Goal: Entertainment & Leisure: Consume media (video, audio)

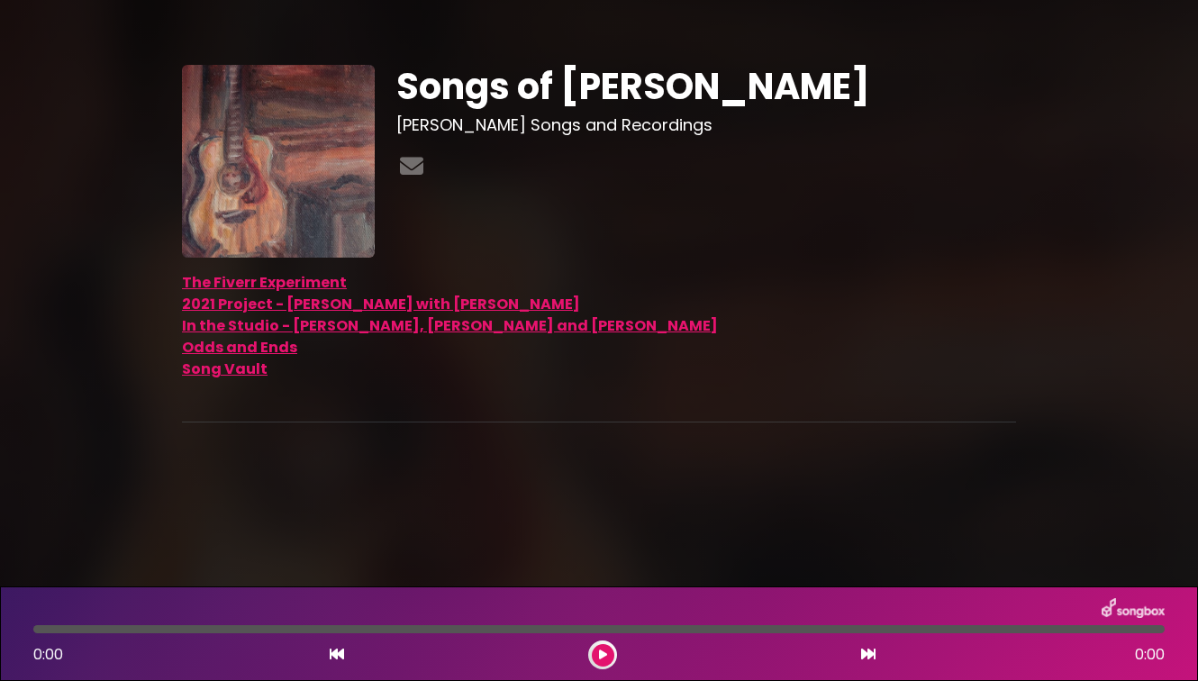
click at [271, 275] on link "The Fiverr Experiment" at bounding box center [264, 282] width 165 height 21
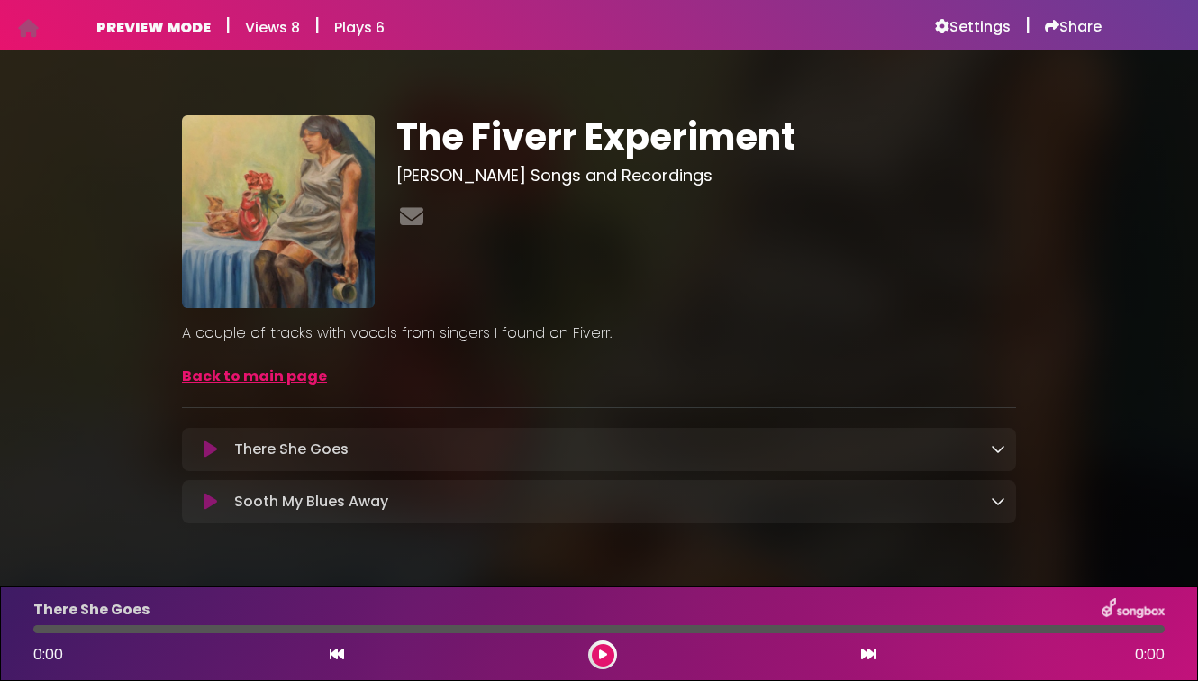
click at [205, 497] on icon at bounding box center [211, 502] width 14 height 18
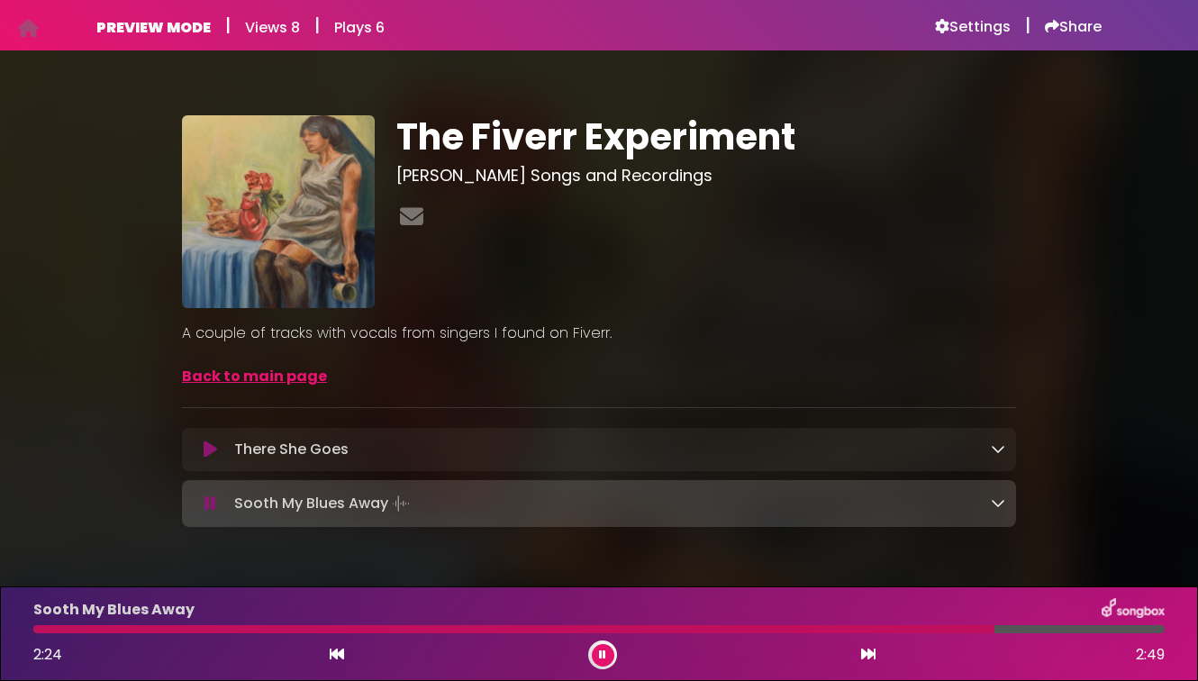
click at [601, 651] on icon at bounding box center [602, 655] width 7 height 11
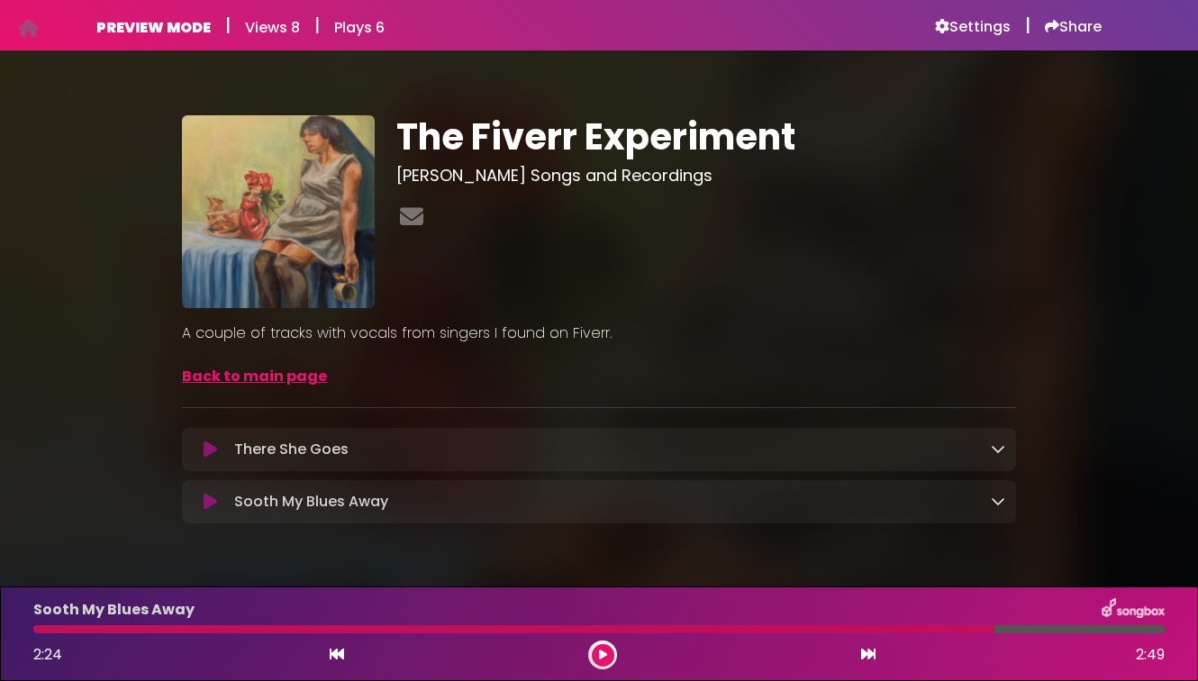
click at [204, 441] on icon at bounding box center [211, 450] width 14 height 18
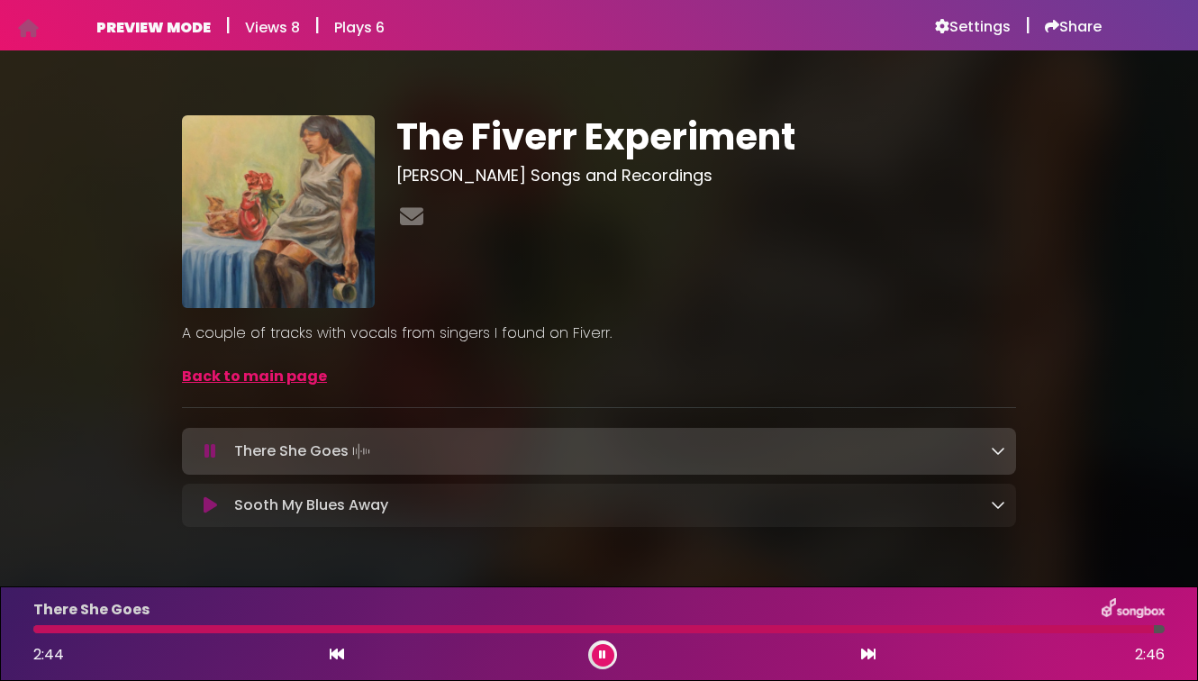
click at [602, 654] on icon at bounding box center [602, 655] width 7 height 11
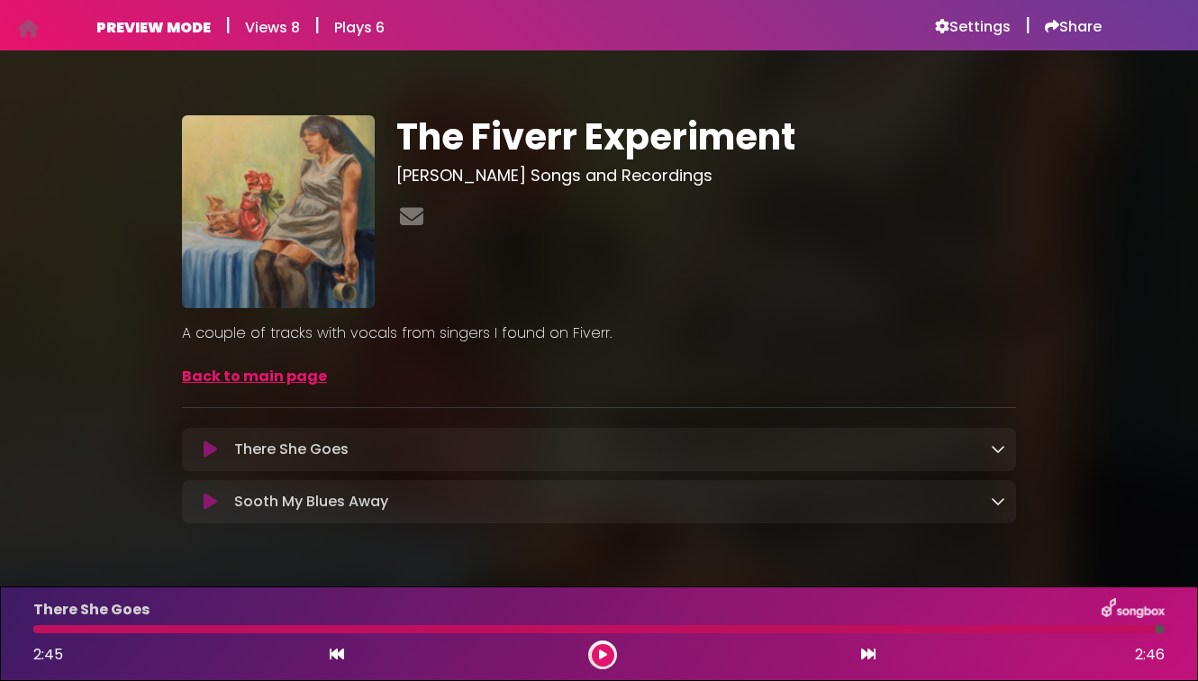
click at [204, 498] on icon at bounding box center [211, 502] width 14 height 18
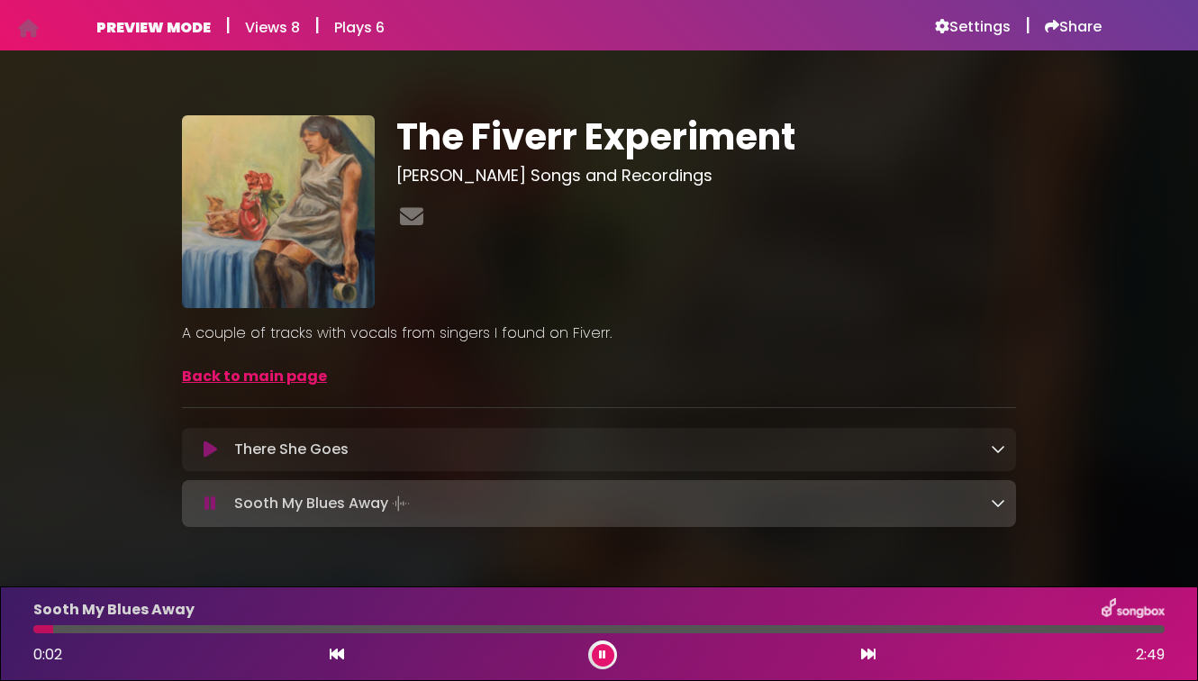
click at [159, 629] on div at bounding box center [598, 629] width 1131 height 8
click at [366, 630] on div at bounding box center [598, 629] width 1131 height 8
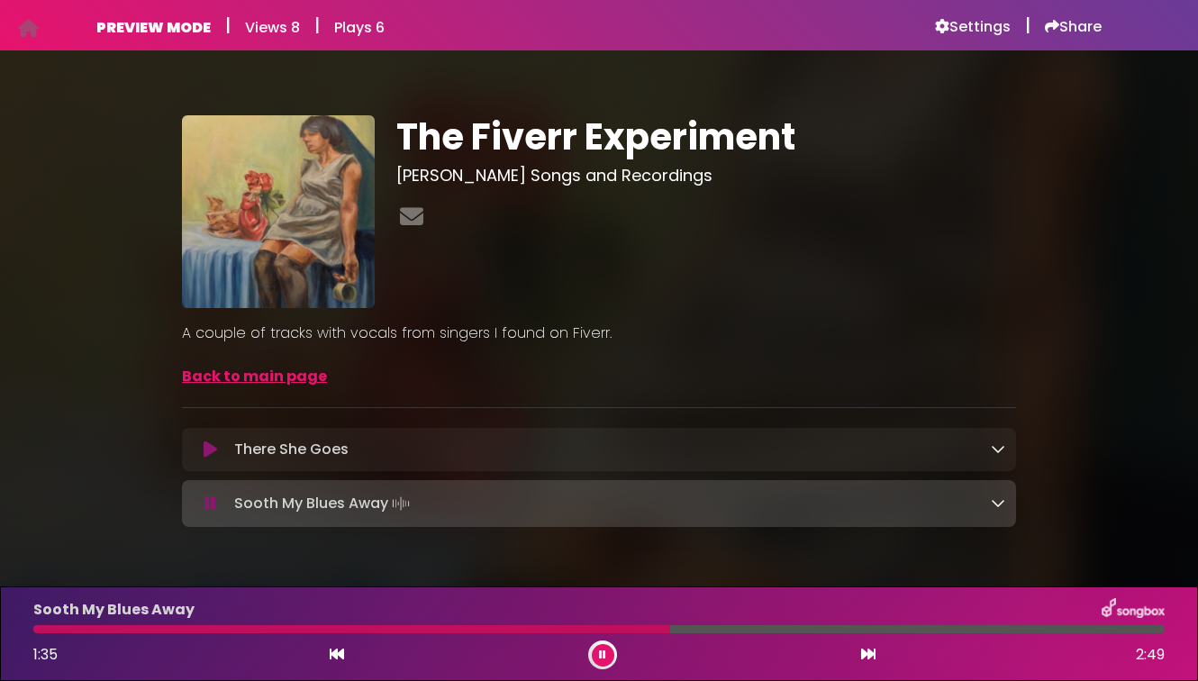
click at [611, 653] on button at bounding box center [603, 655] width 23 height 23
